Goal: Navigation & Orientation: Find specific page/section

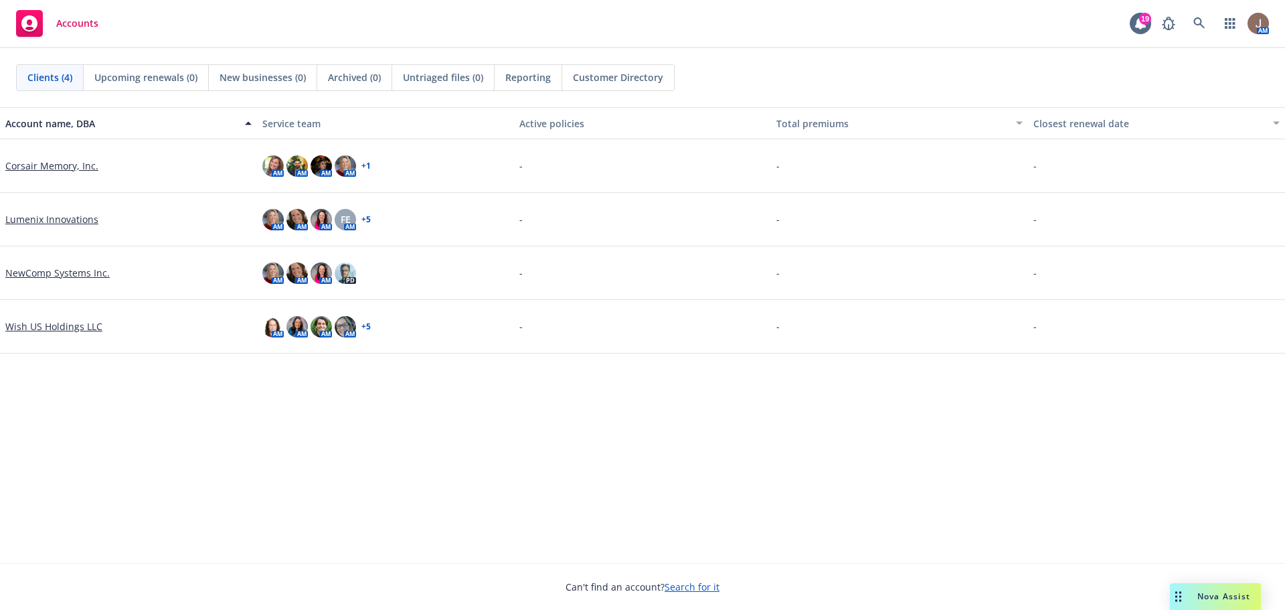
click at [54, 167] on link "Corsair Memory, Inc." at bounding box center [51, 166] width 93 height 14
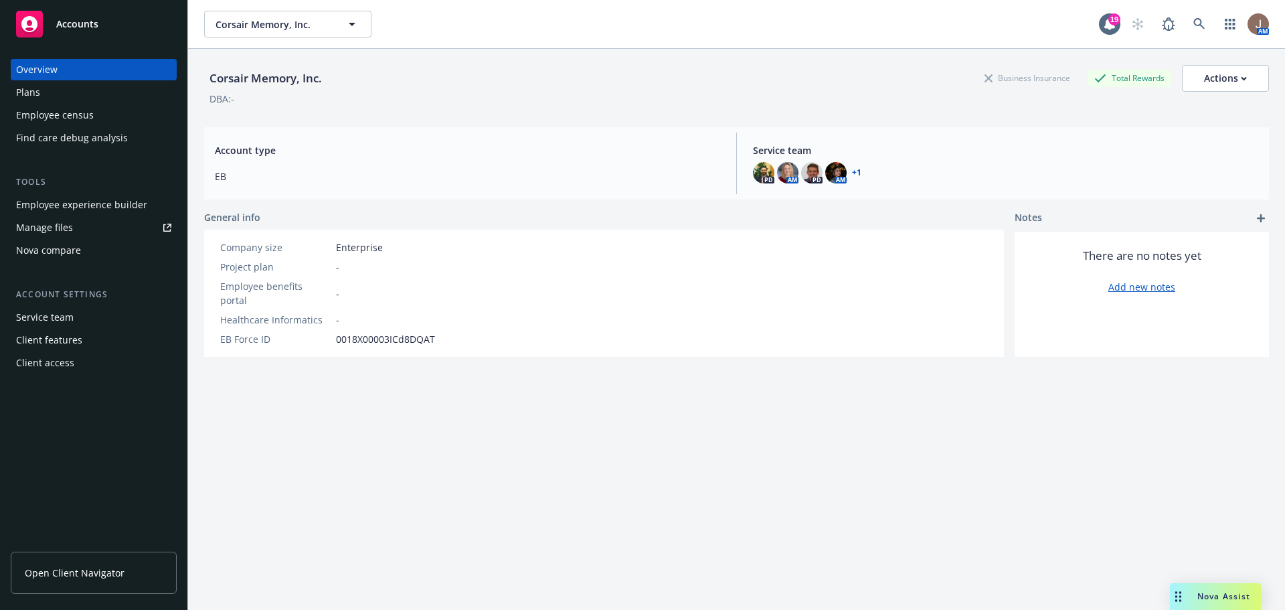
click at [85, 576] on span "Open Client Navigator" at bounding box center [75, 573] width 100 height 14
